Goal: Browse casually: Explore the website without a specific task or goal

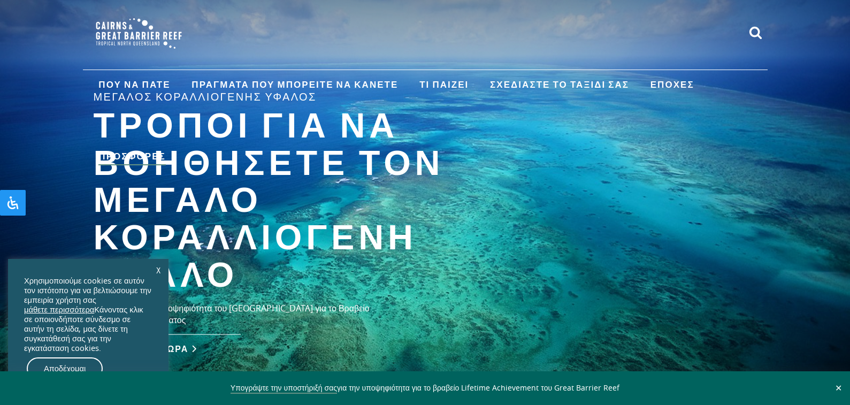
click at [64, 366] on font "Αποδέχομαι" at bounding box center [65, 368] width 42 height 10
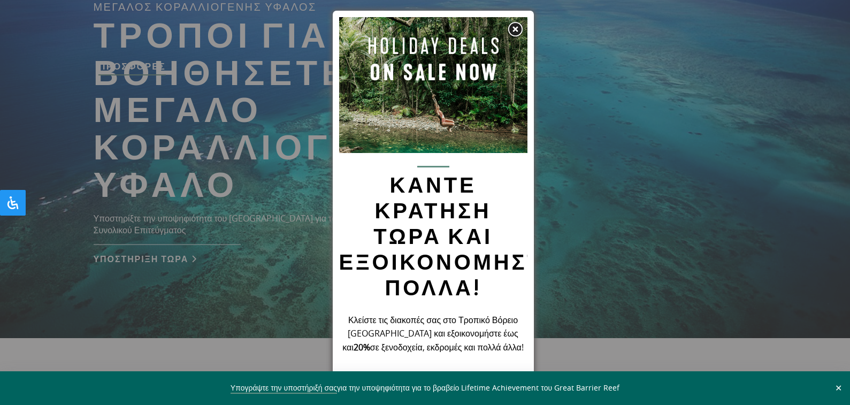
scroll to position [160, 0]
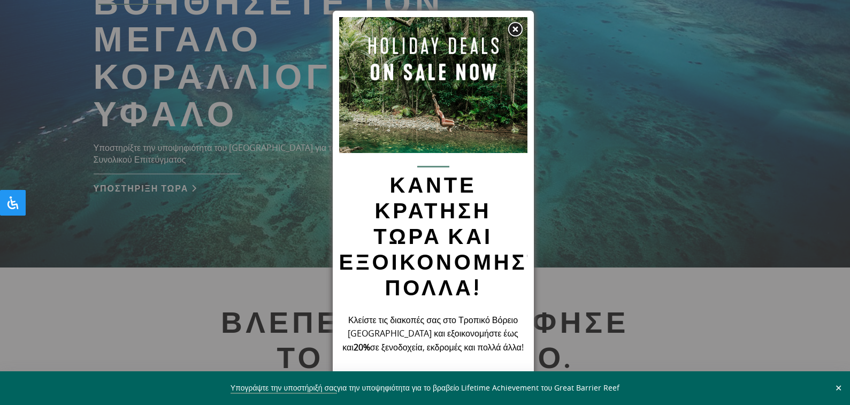
click at [518, 26] on img at bounding box center [515, 29] width 16 height 16
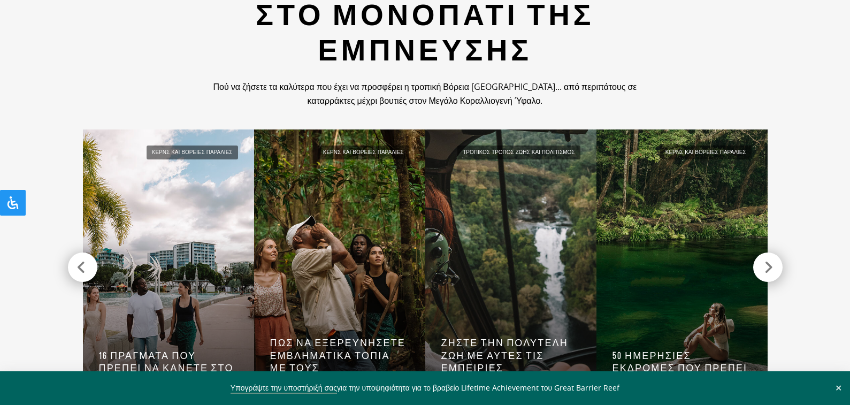
scroll to position [1070, 0]
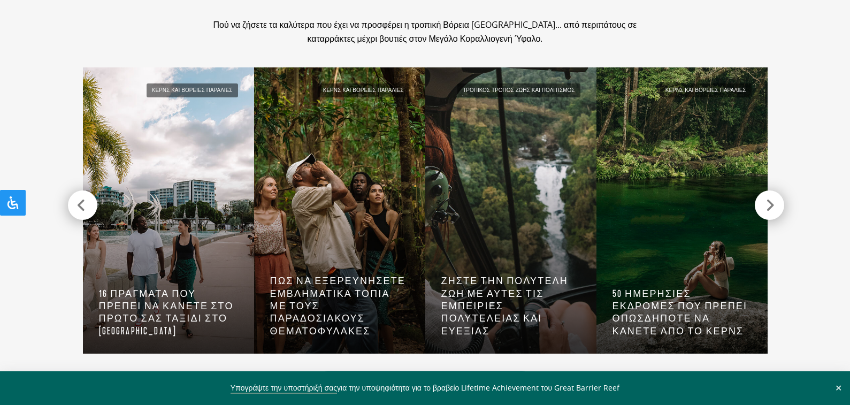
click at [773, 204] on icon at bounding box center [769, 205] width 9 height 15
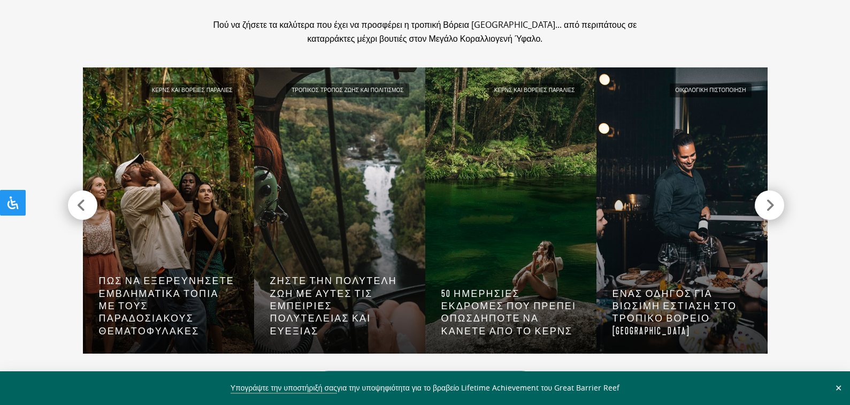
click at [772, 205] on icon at bounding box center [769, 205] width 9 height 15
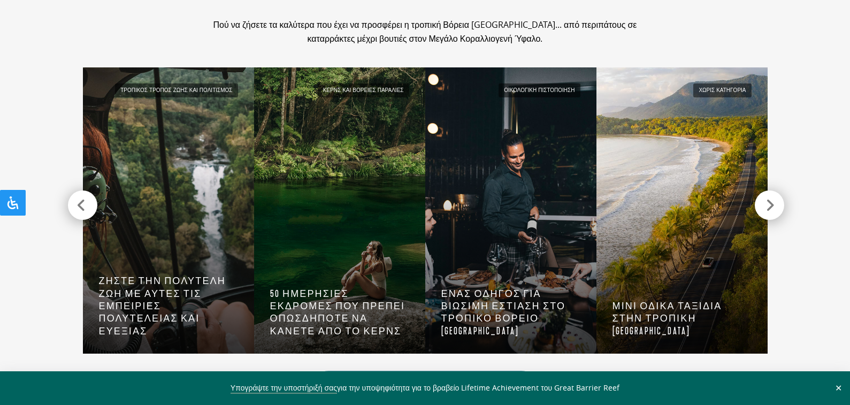
click at [772, 205] on icon at bounding box center [769, 205] width 9 height 15
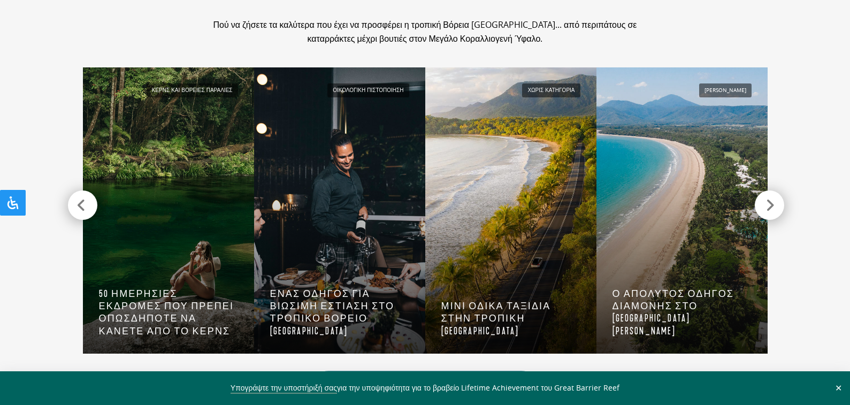
click at [772, 205] on icon at bounding box center [769, 205] width 9 height 15
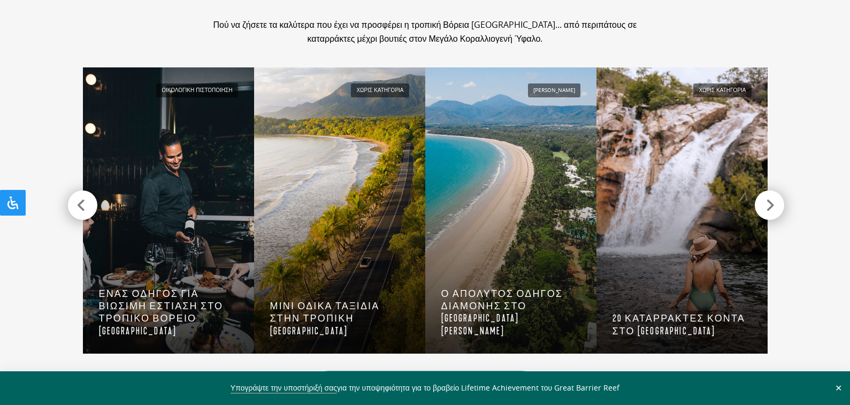
click at [772, 205] on icon at bounding box center [769, 205] width 9 height 15
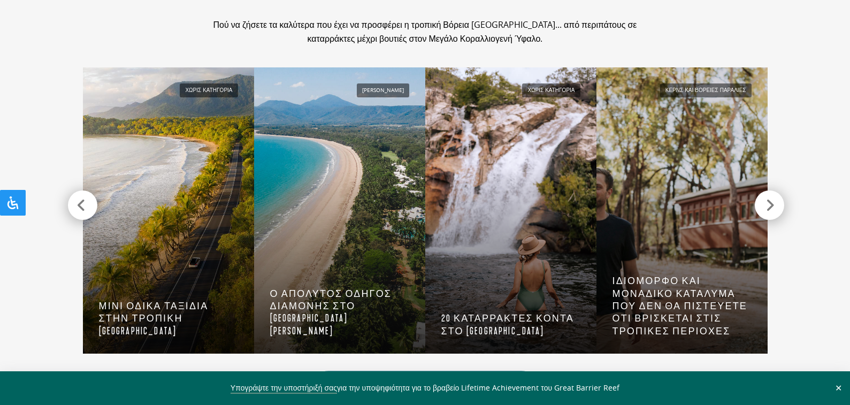
click at [772, 205] on icon at bounding box center [769, 205] width 9 height 15
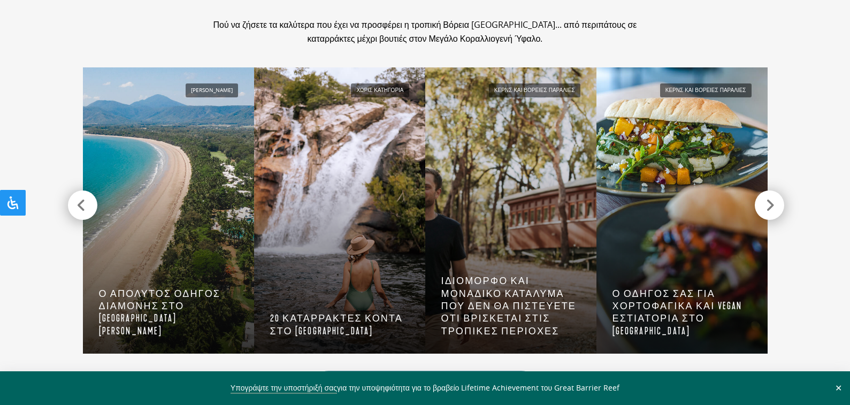
click at [772, 205] on icon at bounding box center [769, 205] width 9 height 15
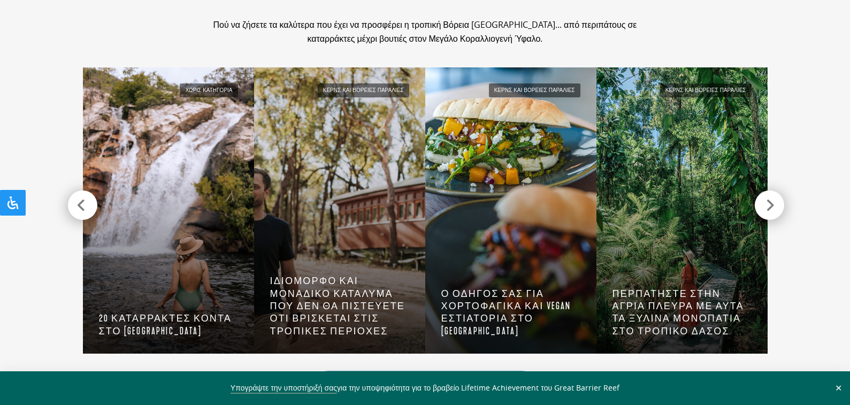
click at [772, 205] on icon at bounding box center [769, 205] width 9 height 15
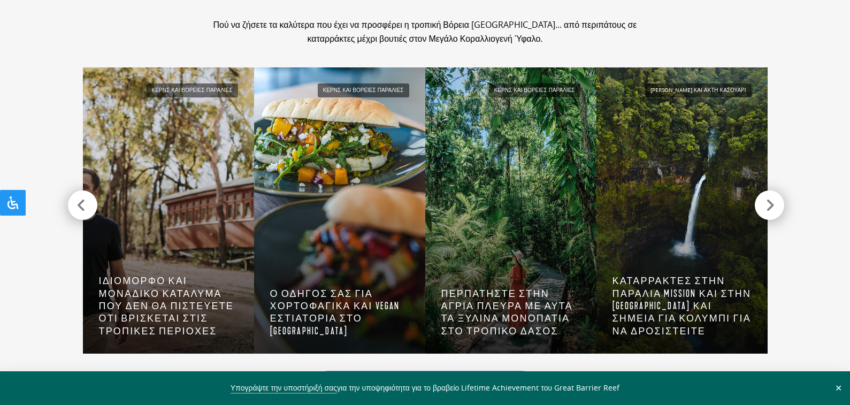
click at [772, 205] on icon at bounding box center [769, 205] width 9 height 15
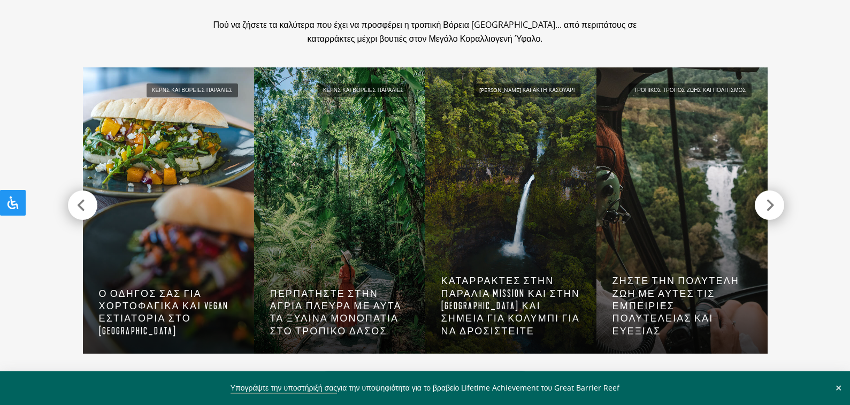
click at [772, 205] on icon at bounding box center [769, 205] width 9 height 15
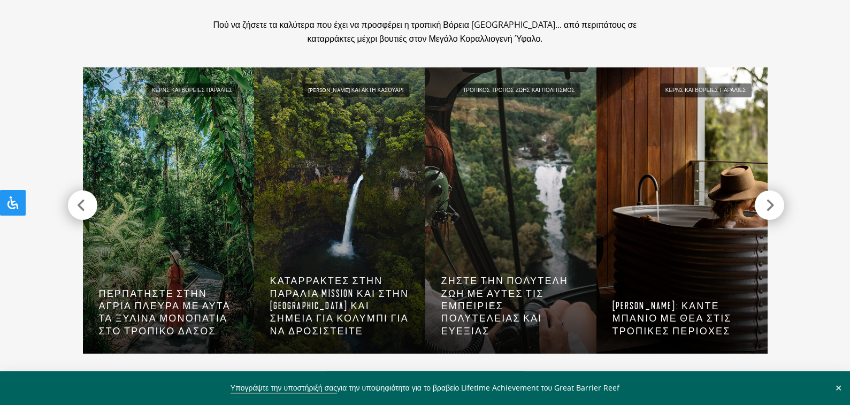
click at [772, 205] on icon at bounding box center [769, 205] width 9 height 15
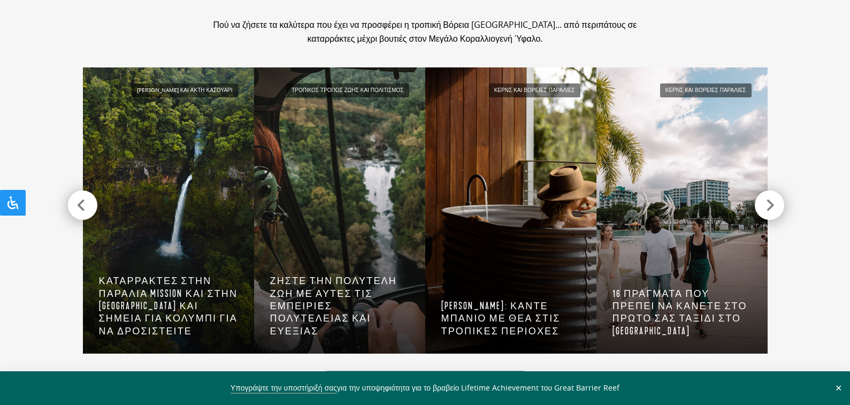
click at [772, 205] on icon at bounding box center [769, 205] width 9 height 15
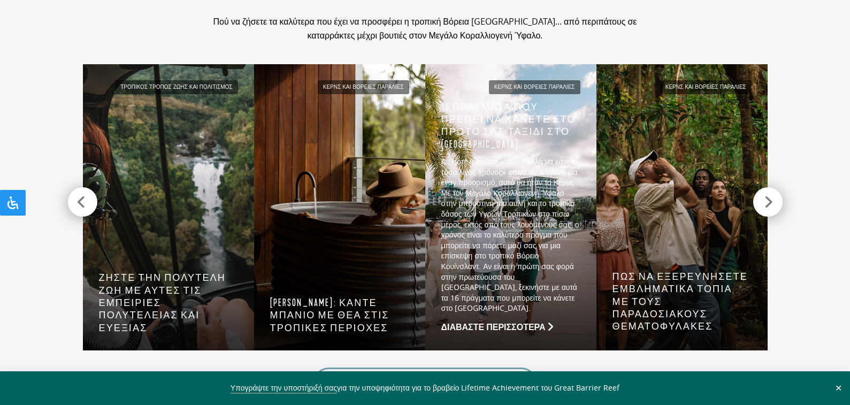
scroll to position [1230, 0]
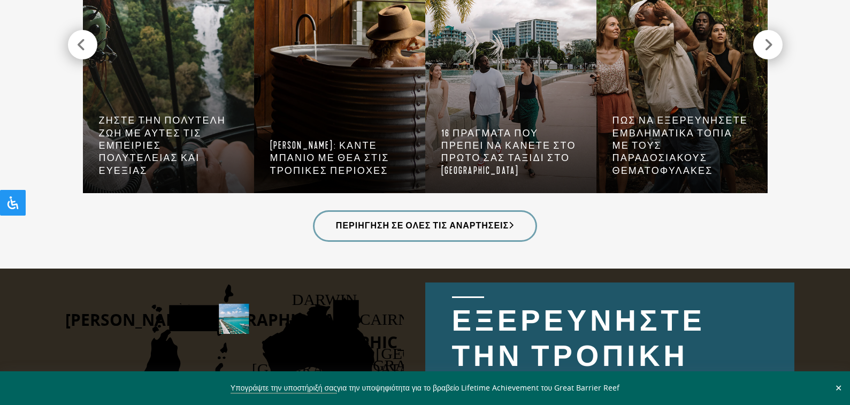
click at [838, 386] on font "✕" at bounding box center [838, 387] width 7 height 9
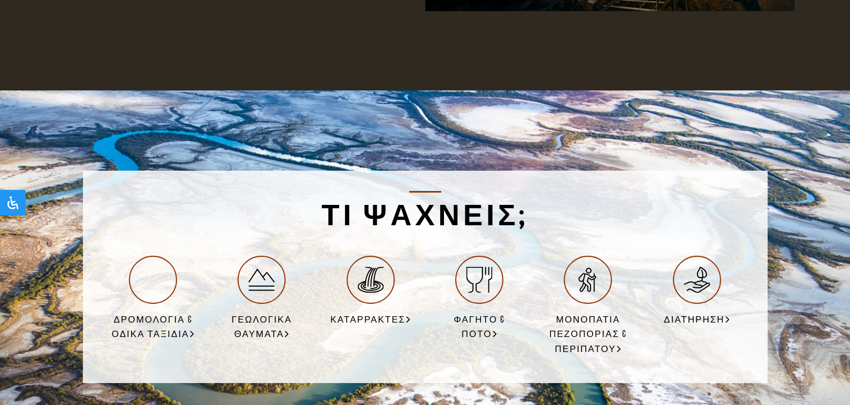
scroll to position [1979, 0]
